Goal: Navigation & Orientation: Find specific page/section

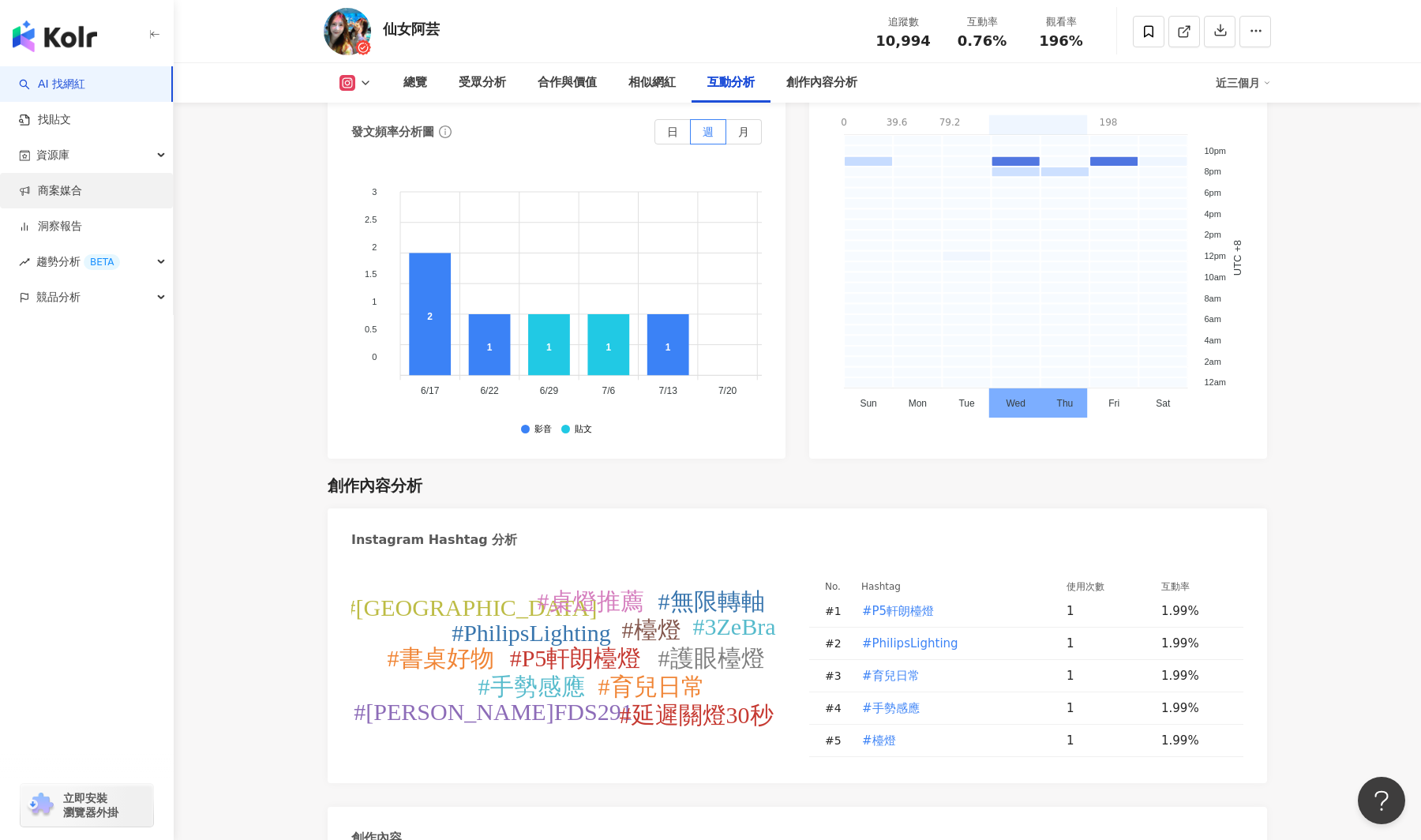
click at [67, 193] on link "商案媒合" at bounding box center [50, 191] width 63 height 15
